Goal: Transaction & Acquisition: Purchase product/service

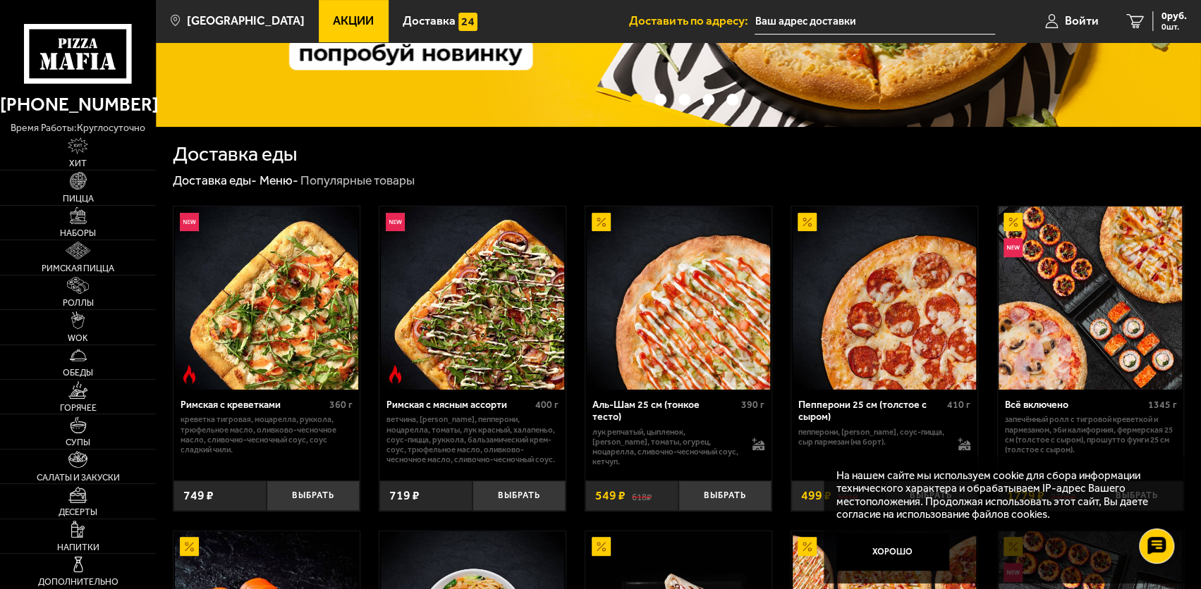
scroll to position [212, 0]
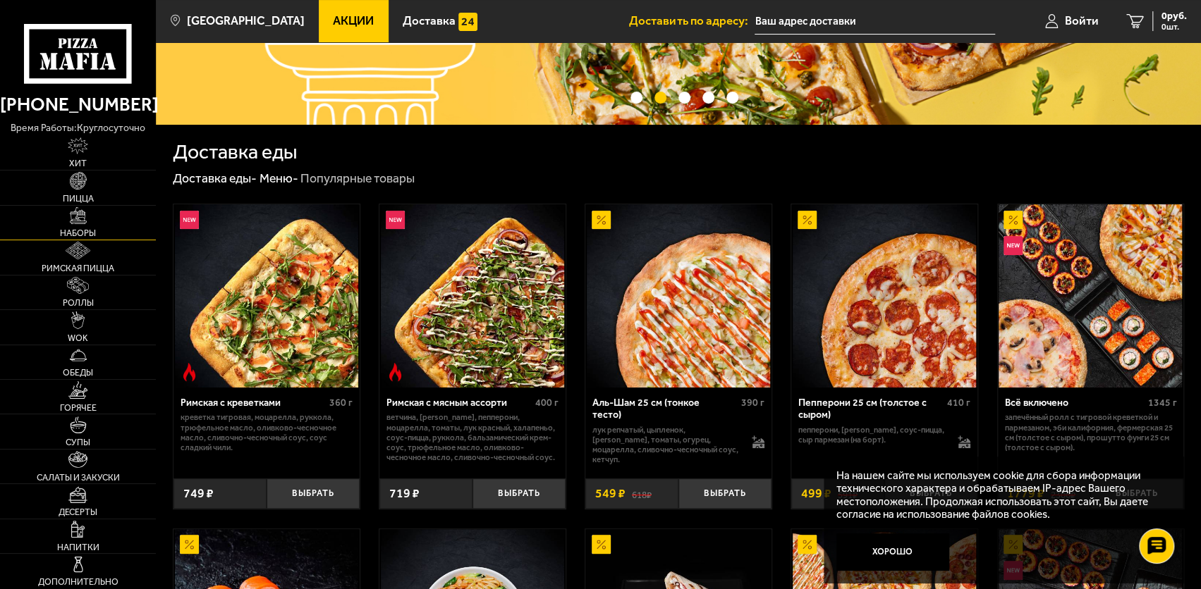
click at [81, 223] on img at bounding box center [78, 215] width 17 height 17
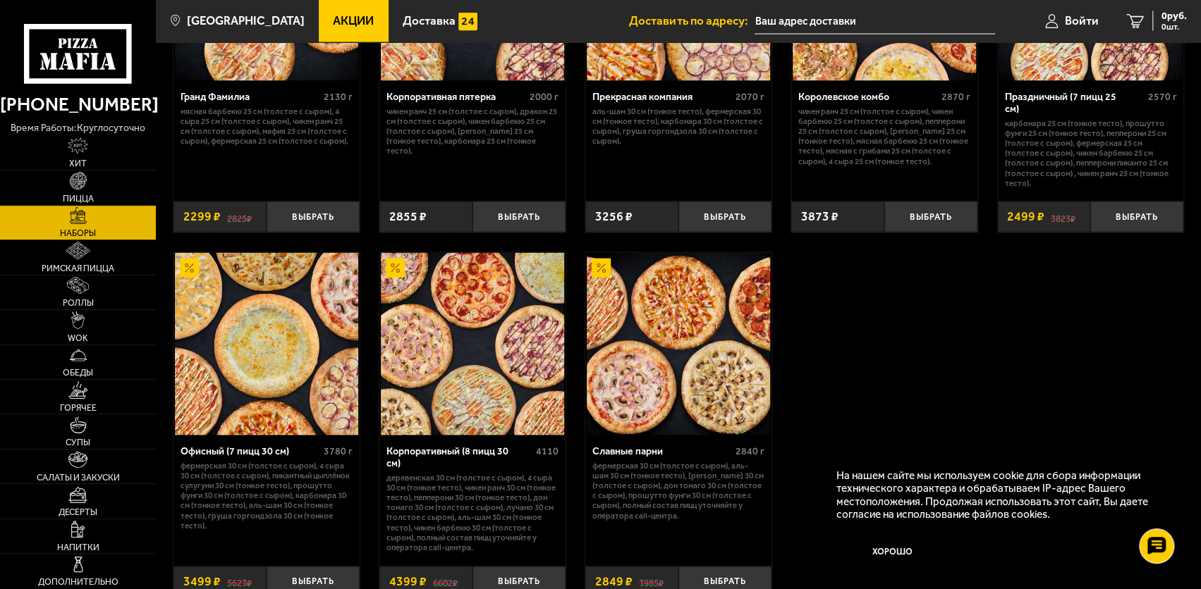
scroll to position [1833, 0]
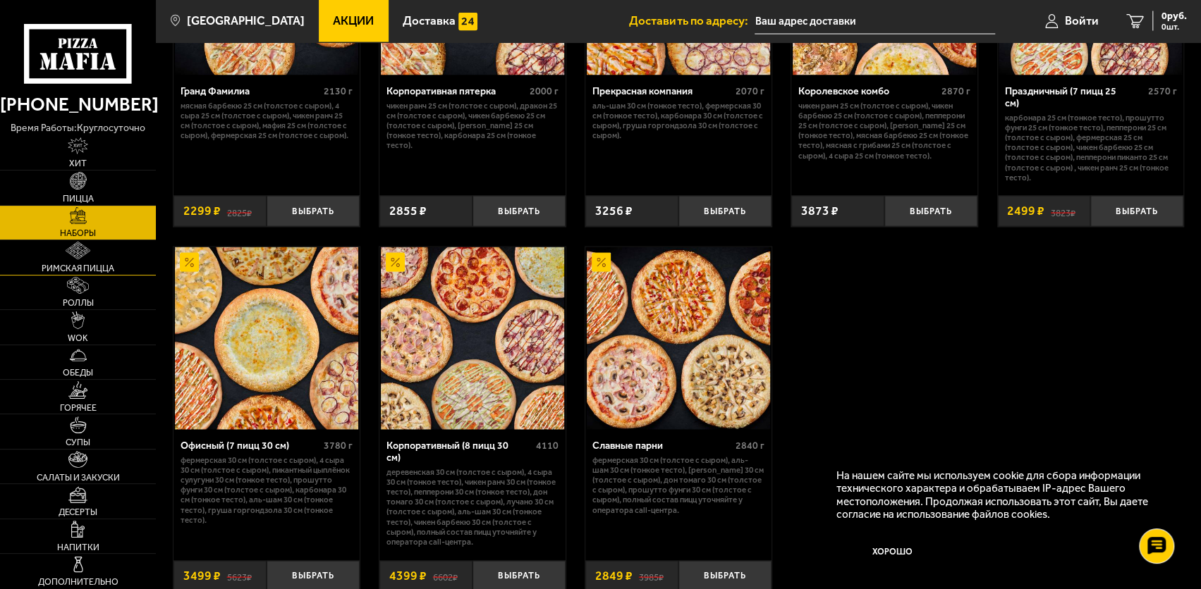
click at [96, 258] on link "Римская пицца" at bounding box center [78, 257] width 156 height 34
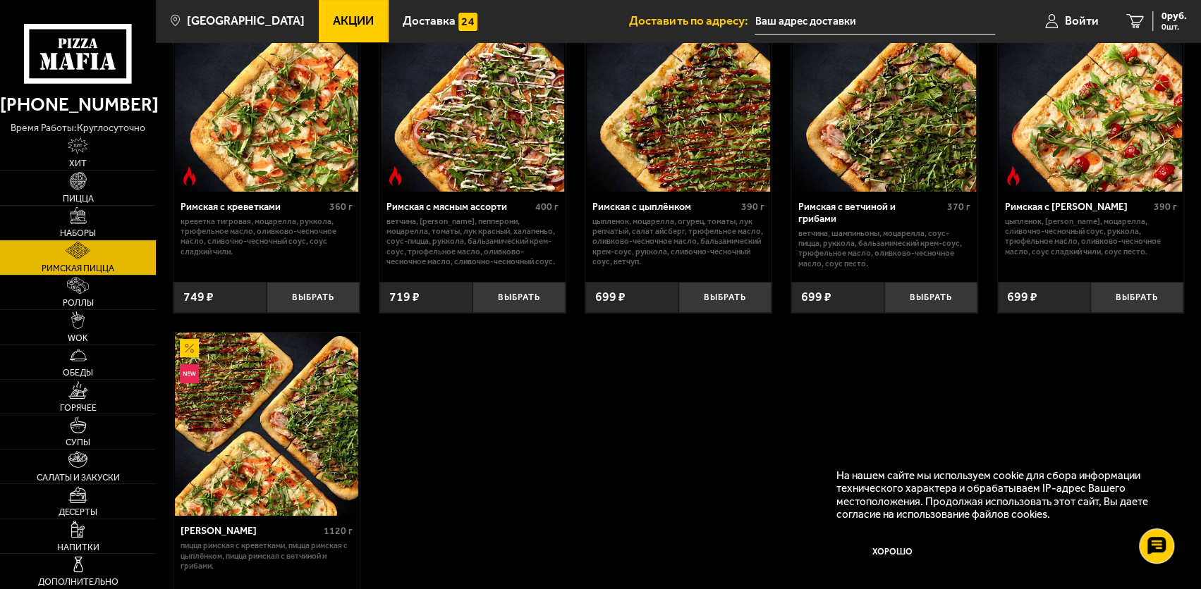
scroll to position [286, 0]
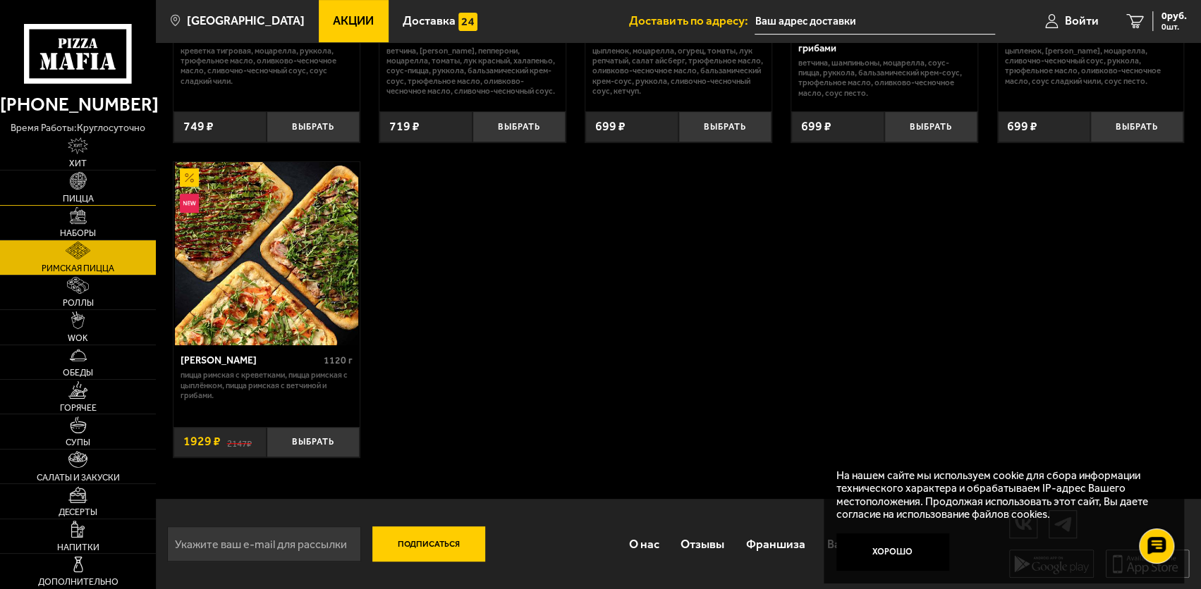
click at [82, 179] on img at bounding box center [78, 180] width 17 height 17
